Goal: Information Seeking & Learning: Learn about a topic

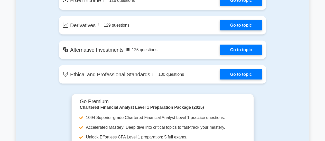
scroll to position [467, 0]
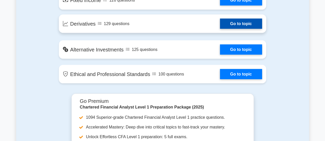
click at [227, 24] on link "Go to topic" at bounding box center [241, 23] width 42 height 10
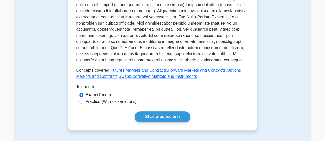
scroll to position [196, 0]
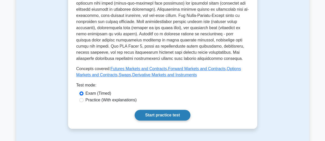
click at [181, 112] on link "Start practice test" at bounding box center [162, 115] width 56 height 11
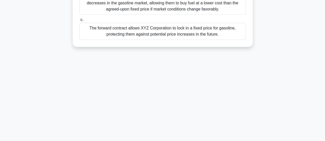
scroll to position [136, 0]
